Goal: Transaction & Acquisition: Purchase product/service

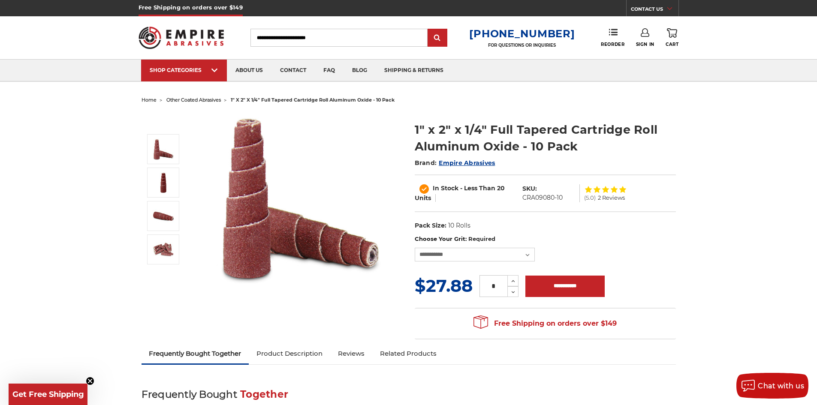
drag, startPoint x: 272, startPoint y: 235, endPoint x: 161, endPoint y: 188, distance: 120.4
click at [161, 188] on img at bounding box center [163, 182] width 21 height 21
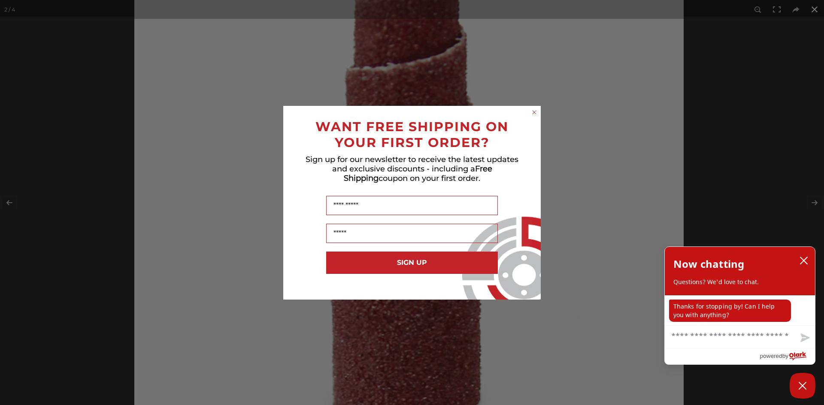
click at [537, 110] on circle "Close dialog" at bounding box center [534, 112] width 8 height 8
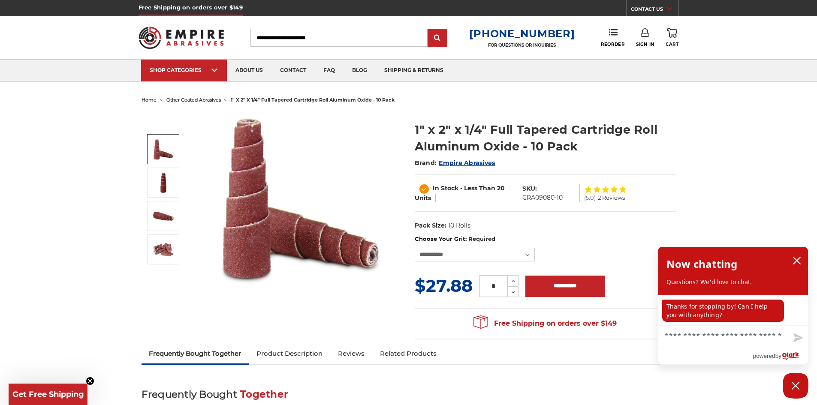
click at [163, 146] on img at bounding box center [163, 149] width 21 height 21
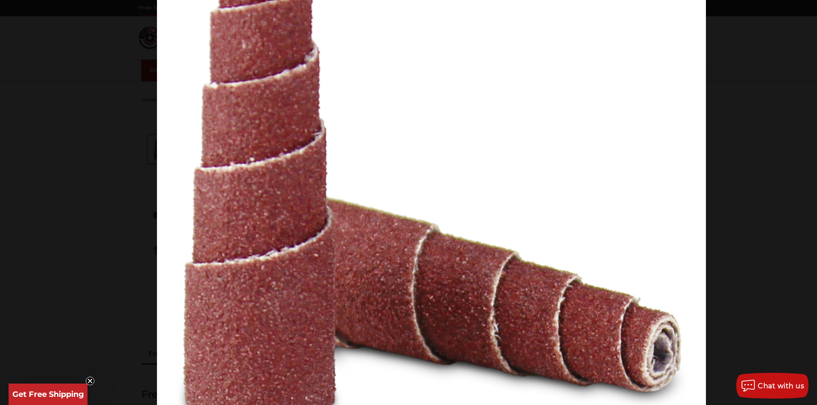
click at [442, 177] on img at bounding box center [431, 169] width 549 height 549
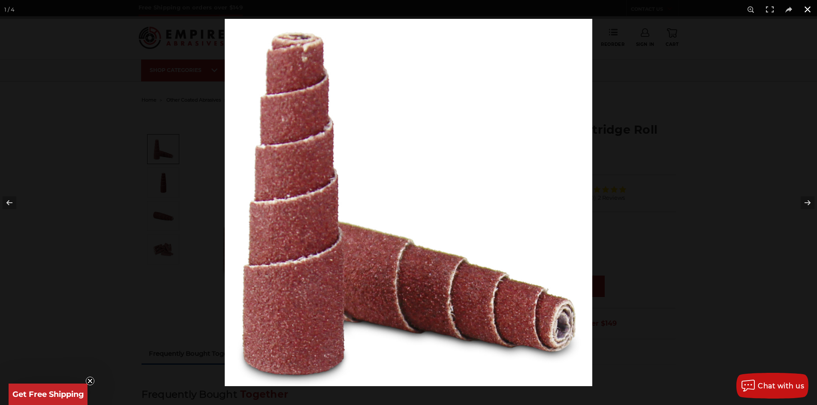
click at [673, 256] on div at bounding box center [633, 221] width 817 height 405
